Goal: Task Accomplishment & Management: Use online tool/utility

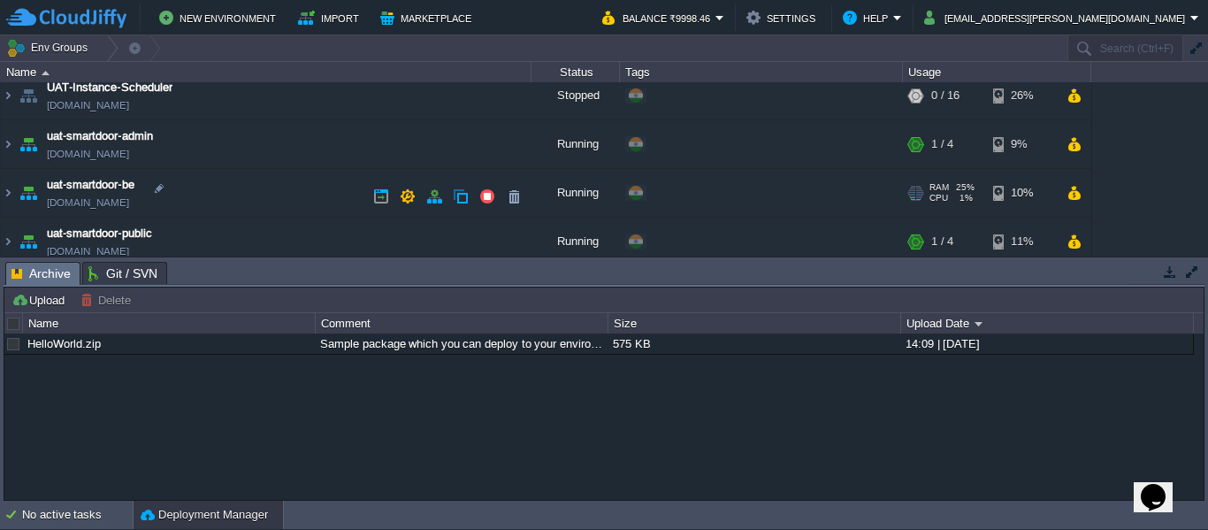
scroll to position [216, 0]
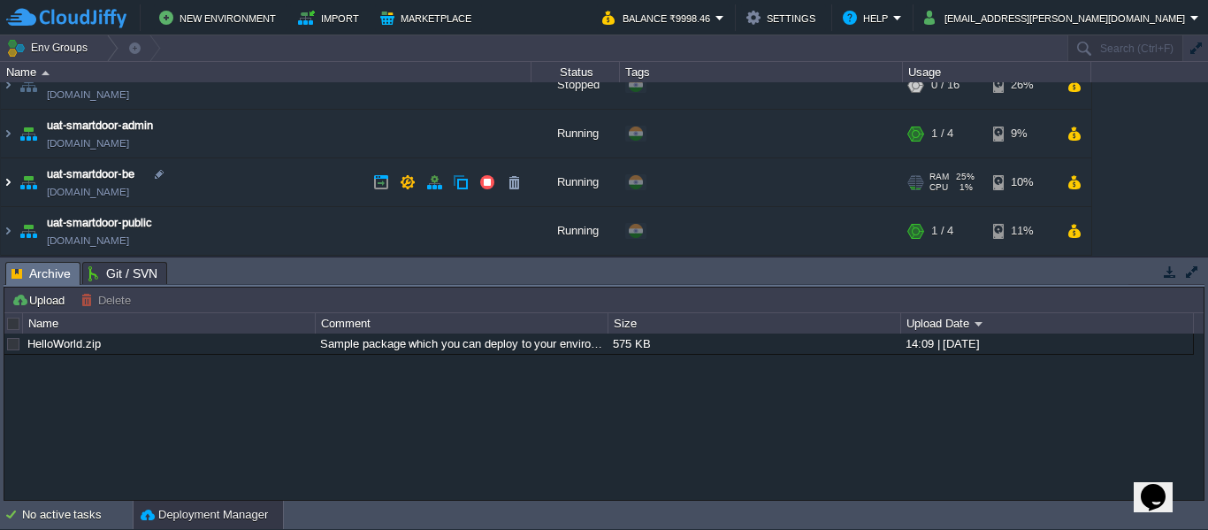
click at [7, 176] on img at bounding box center [8, 182] width 14 height 48
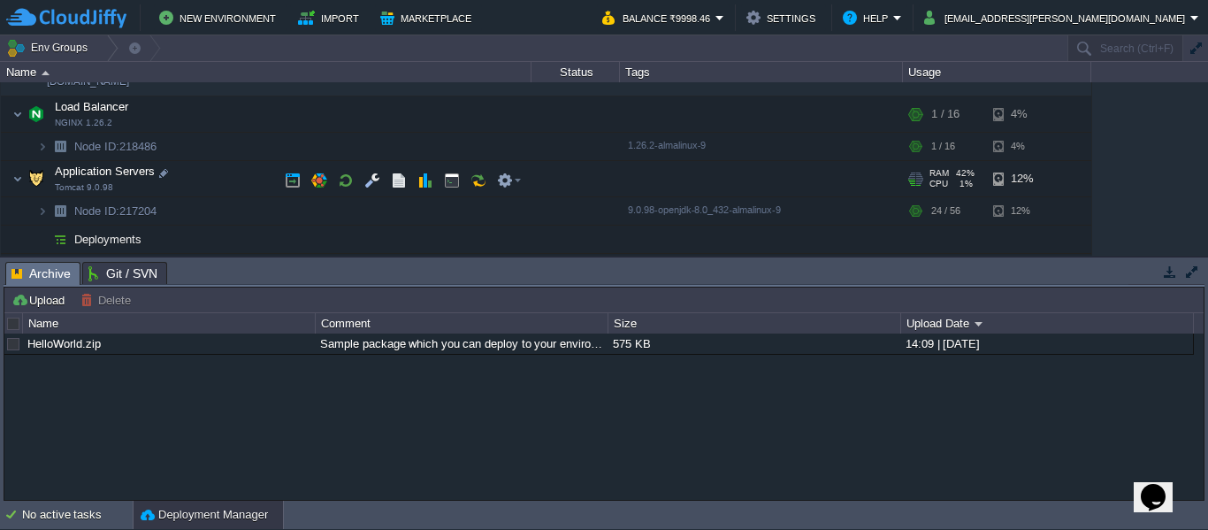
scroll to position [325, 0]
click at [376, 176] on button "button" at bounding box center [372, 180] width 16 height 16
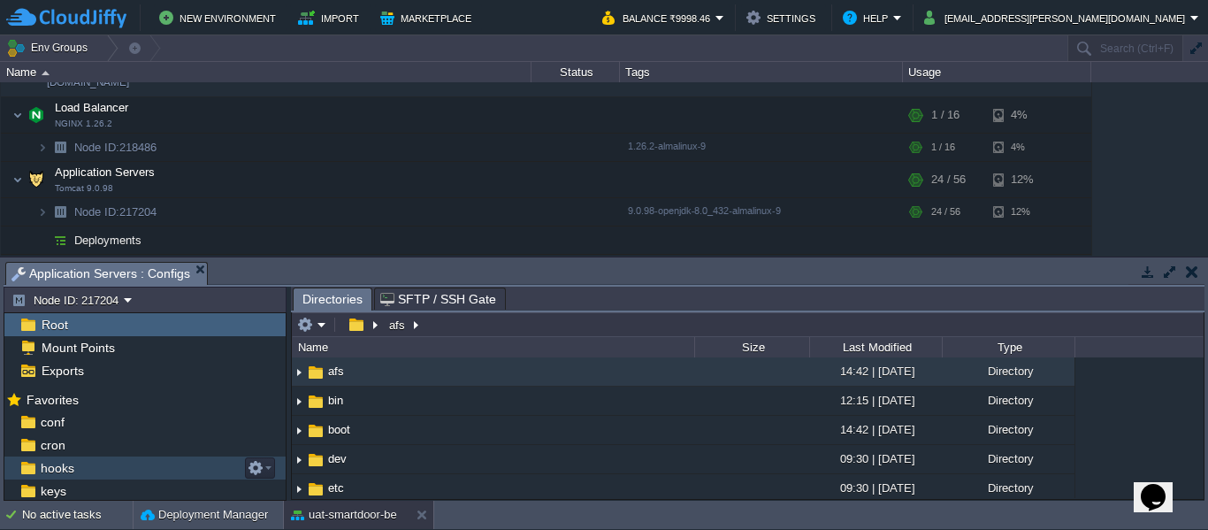
scroll to position [137, 0]
click at [150, 458] on div "webapps" at bounding box center [144, 468] width 281 height 23
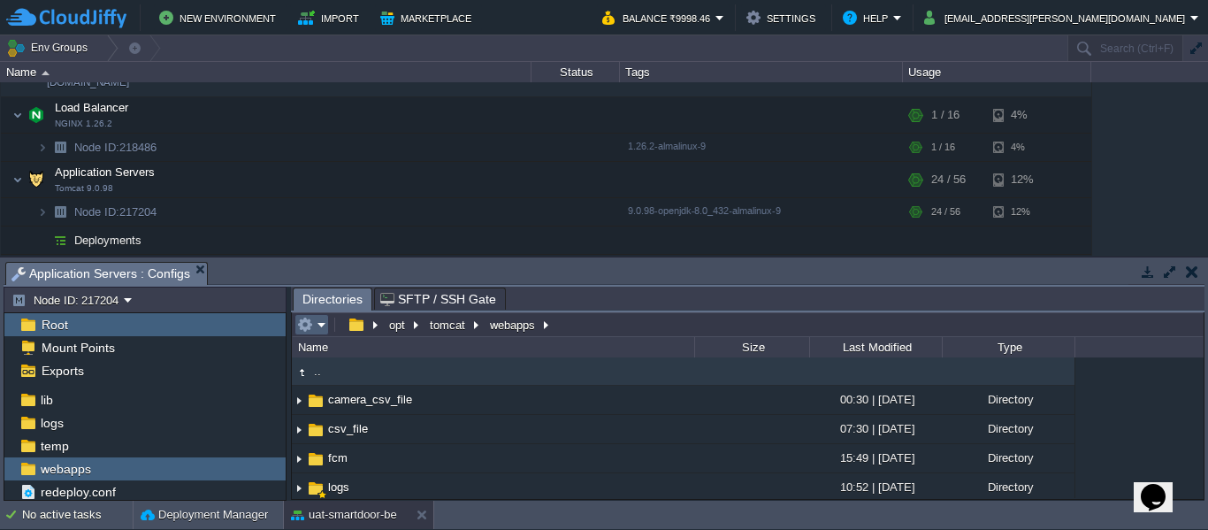
click at [320, 321] on em at bounding box center [311, 325] width 29 height 16
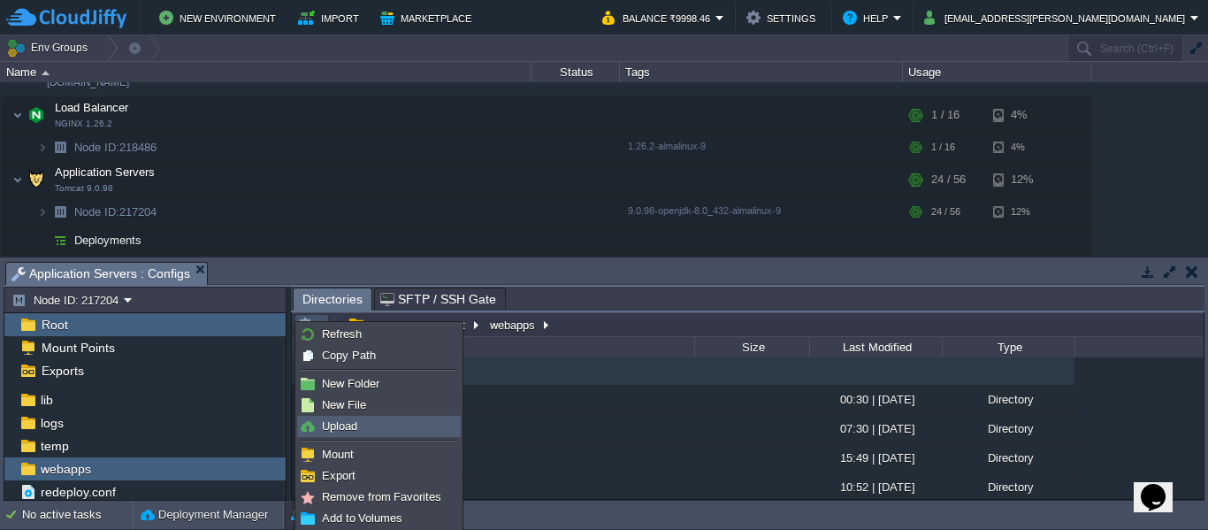
click at [341, 417] on link "Upload" at bounding box center [379, 426] width 162 height 19
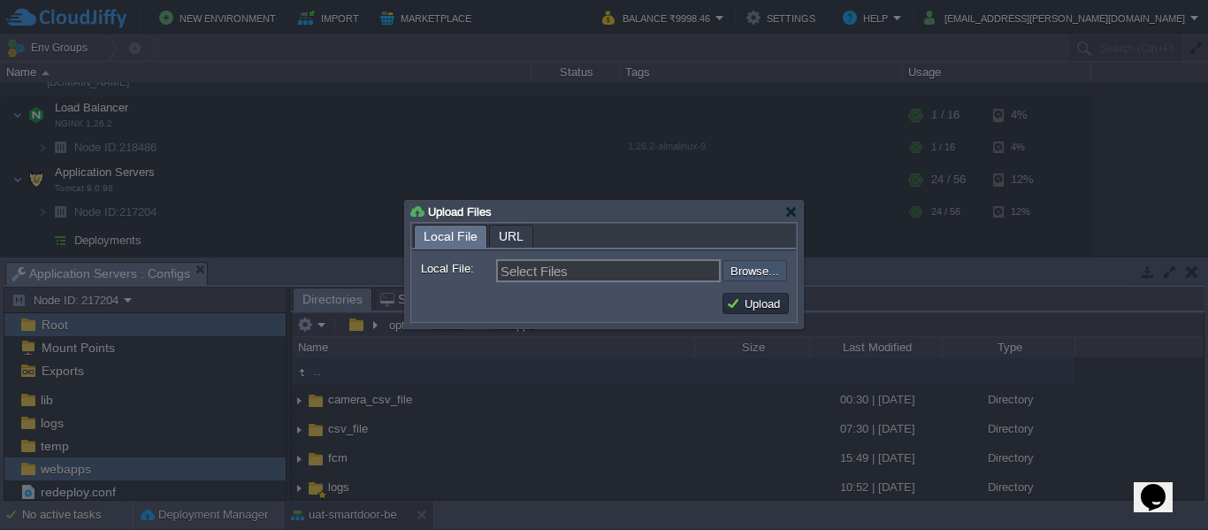
click at [780, 273] on input "file" at bounding box center [675, 270] width 224 height 21
type input "C:\fakepath\smartdoor-smartlockservice-1.1.1-SNAPSHOT.jar"
type input "smartdoor-smartlockservice-1.1.1-SNAPSHOT.jar"
click at [746, 302] on button "Upload" at bounding box center [755, 303] width 59 height 16
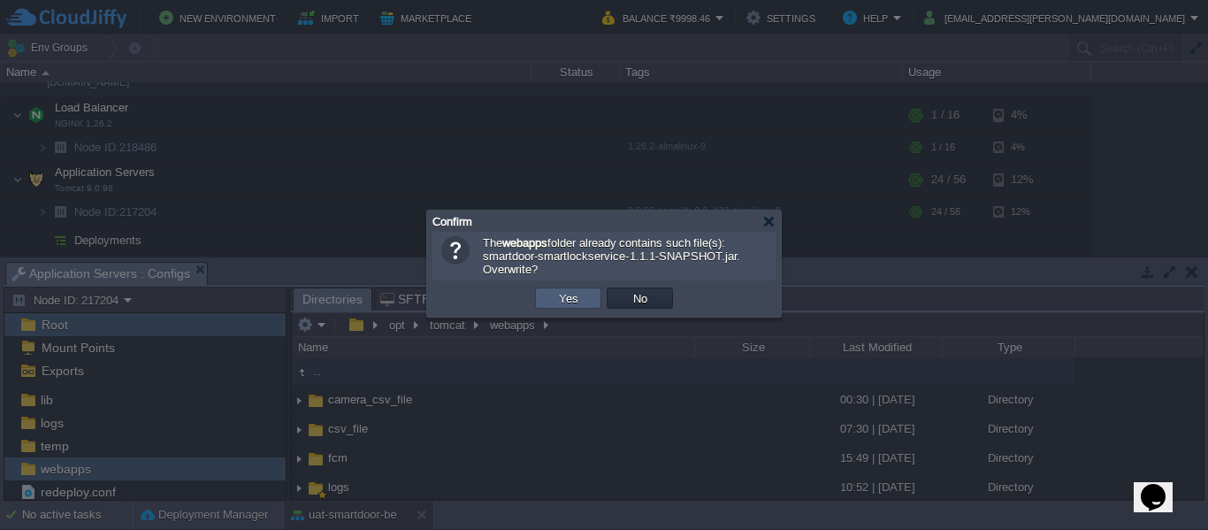
click at [548, 299] on td "Yes" at bounding box center [568, 297] width 66 height 21
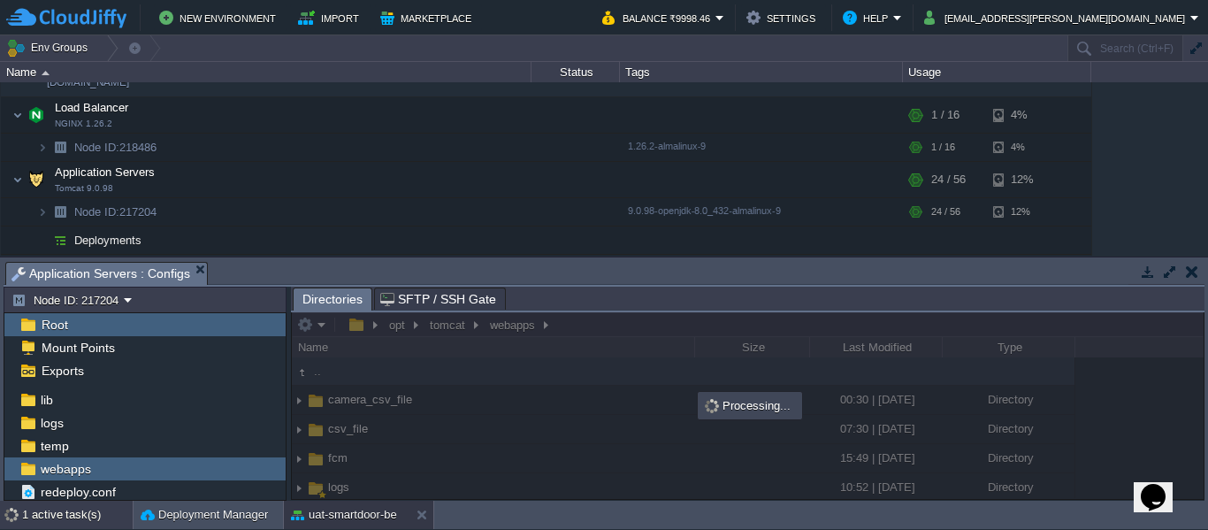
click at [57, 522] on div "1 active task(s)" at bounding box center [77, 515] width 111 height 28
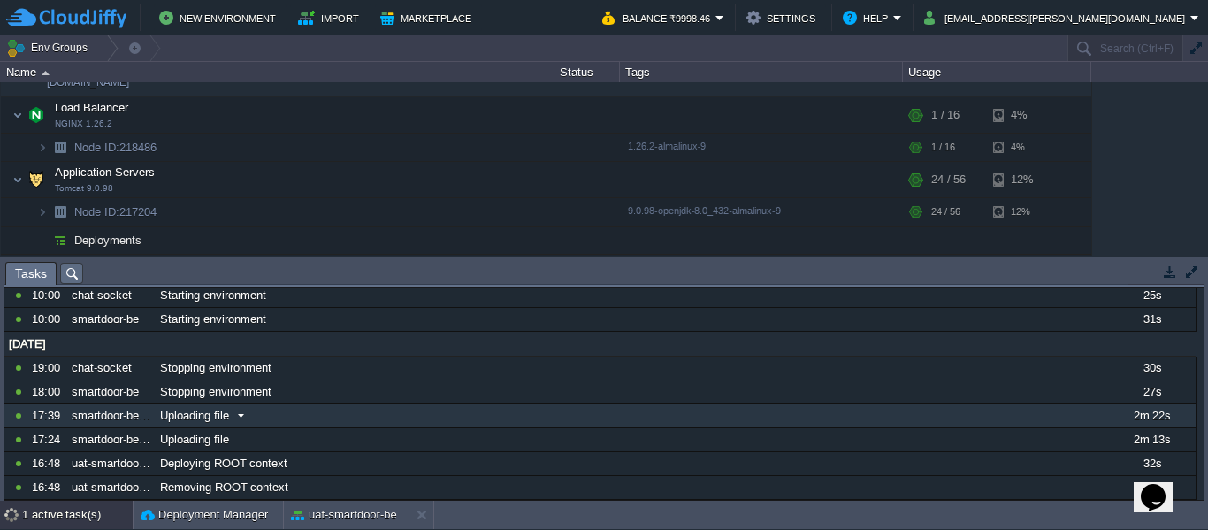
scroll to position [0, 0]
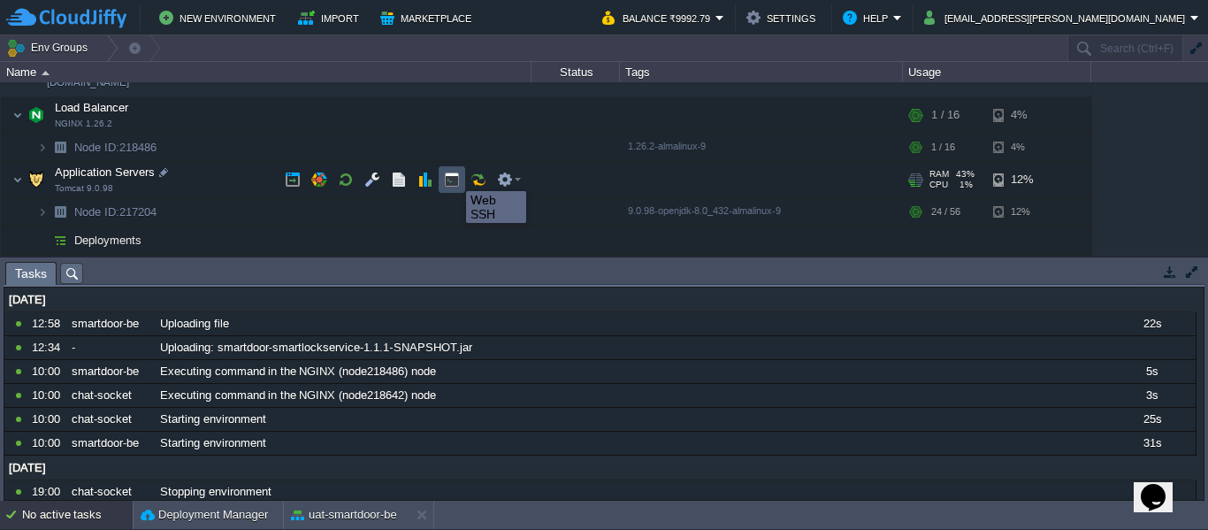
click at [453, 175] on button "button" at bounding box center [452, 180] width 16 height 16
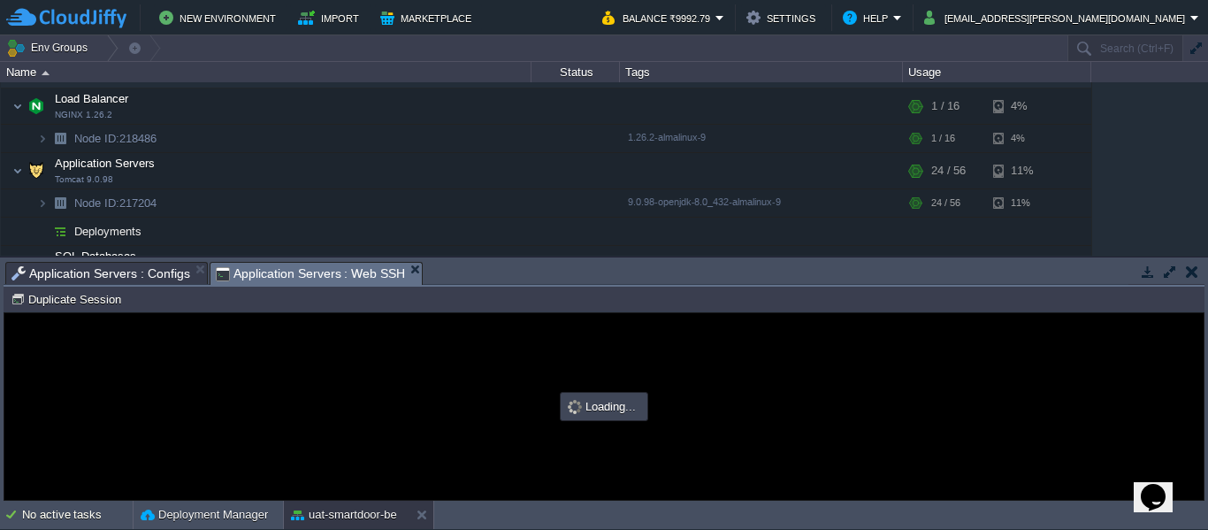
type input "#000000"
